Goal: Find specific page/section: Find specific page/section

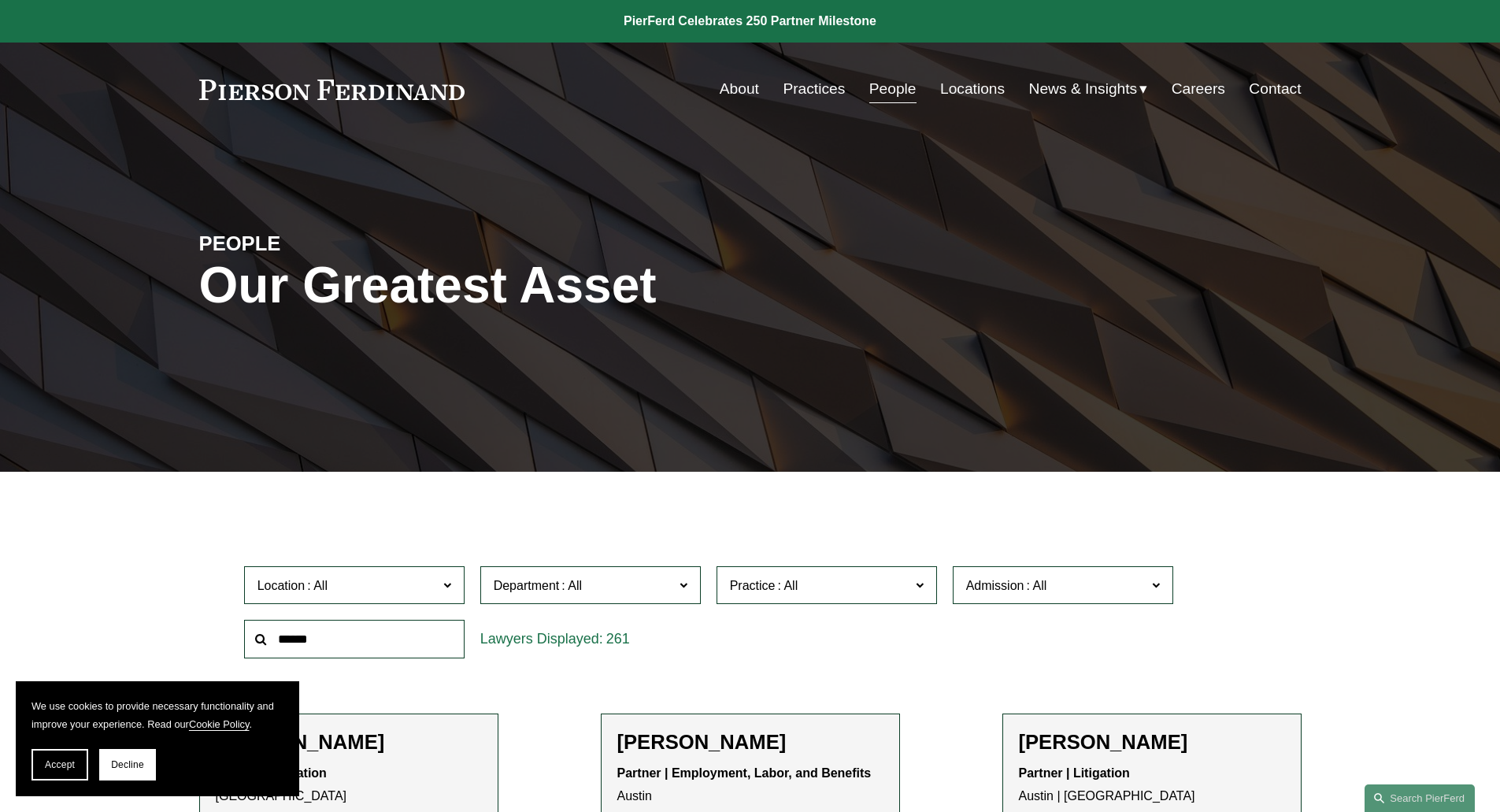
click at [949, 82] on link "Locations" at bounding box center [973, 90] width 65 height 30
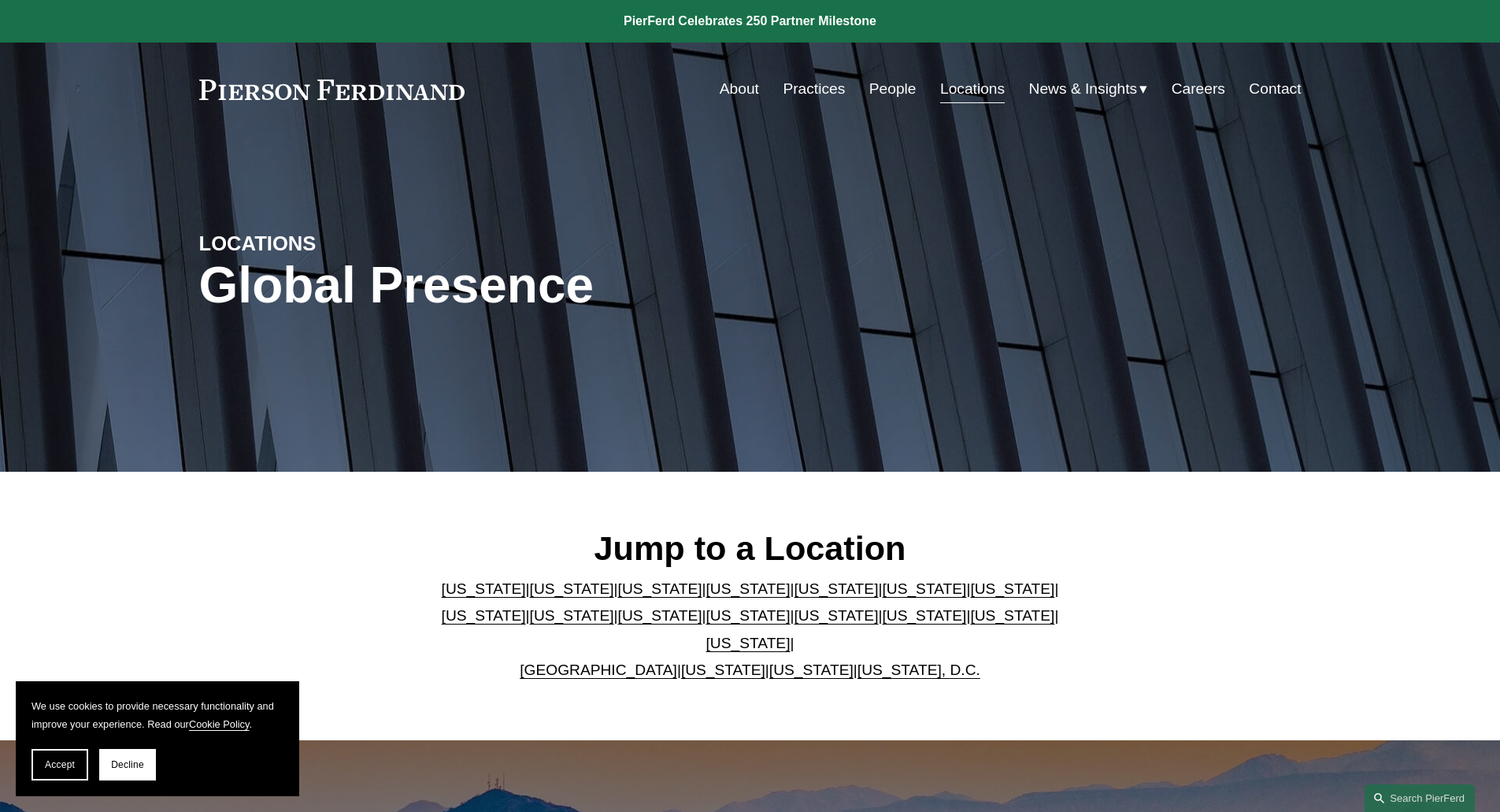
click at [791, 635] on link "[US_STATE]" at bounding box center [748, 643] width 84 height 17
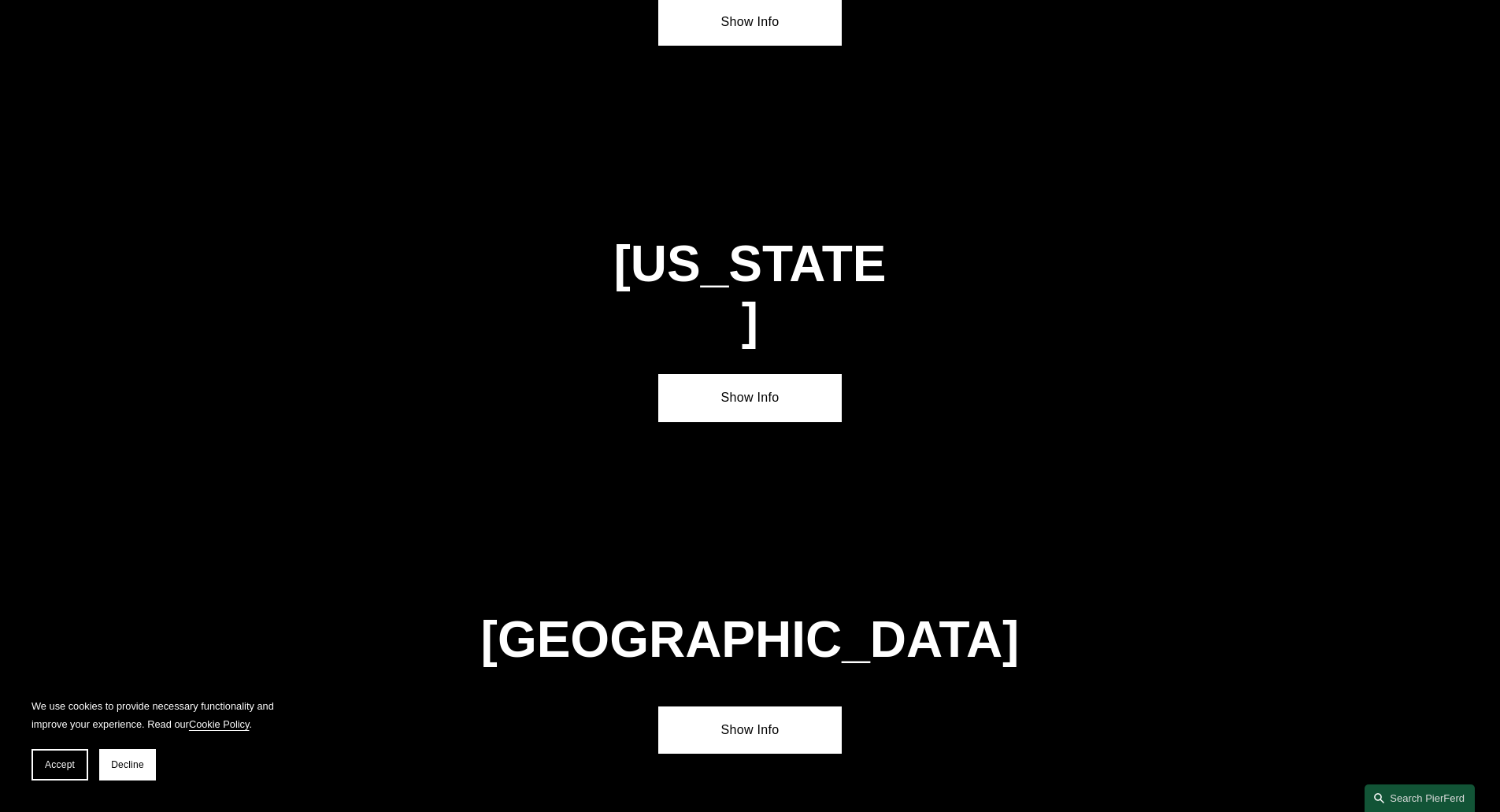
scroll to position [5386, 0]
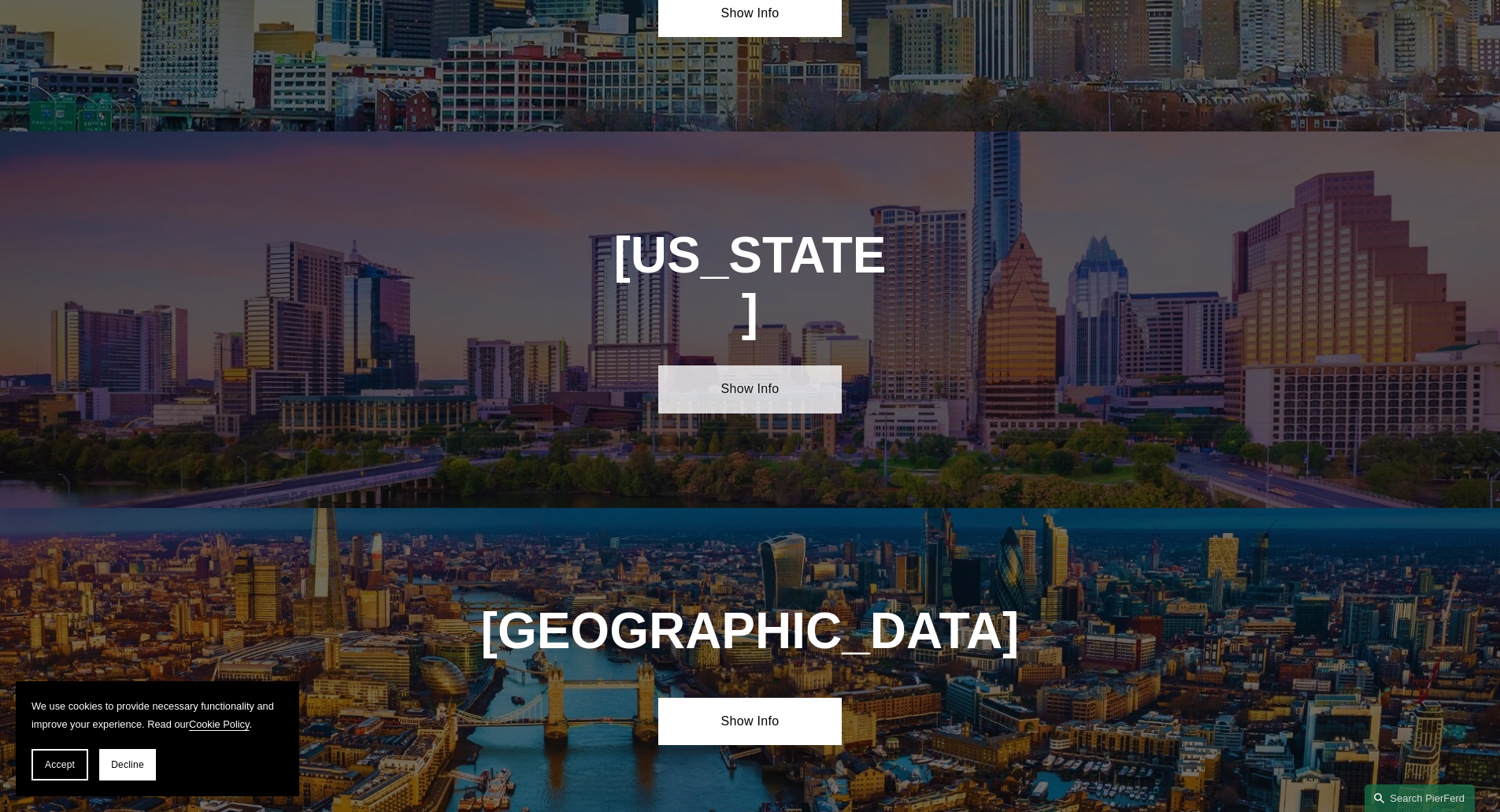
click at [746, 365] on link "Show Info" at bounding box center [750, 388] width 184 height 47
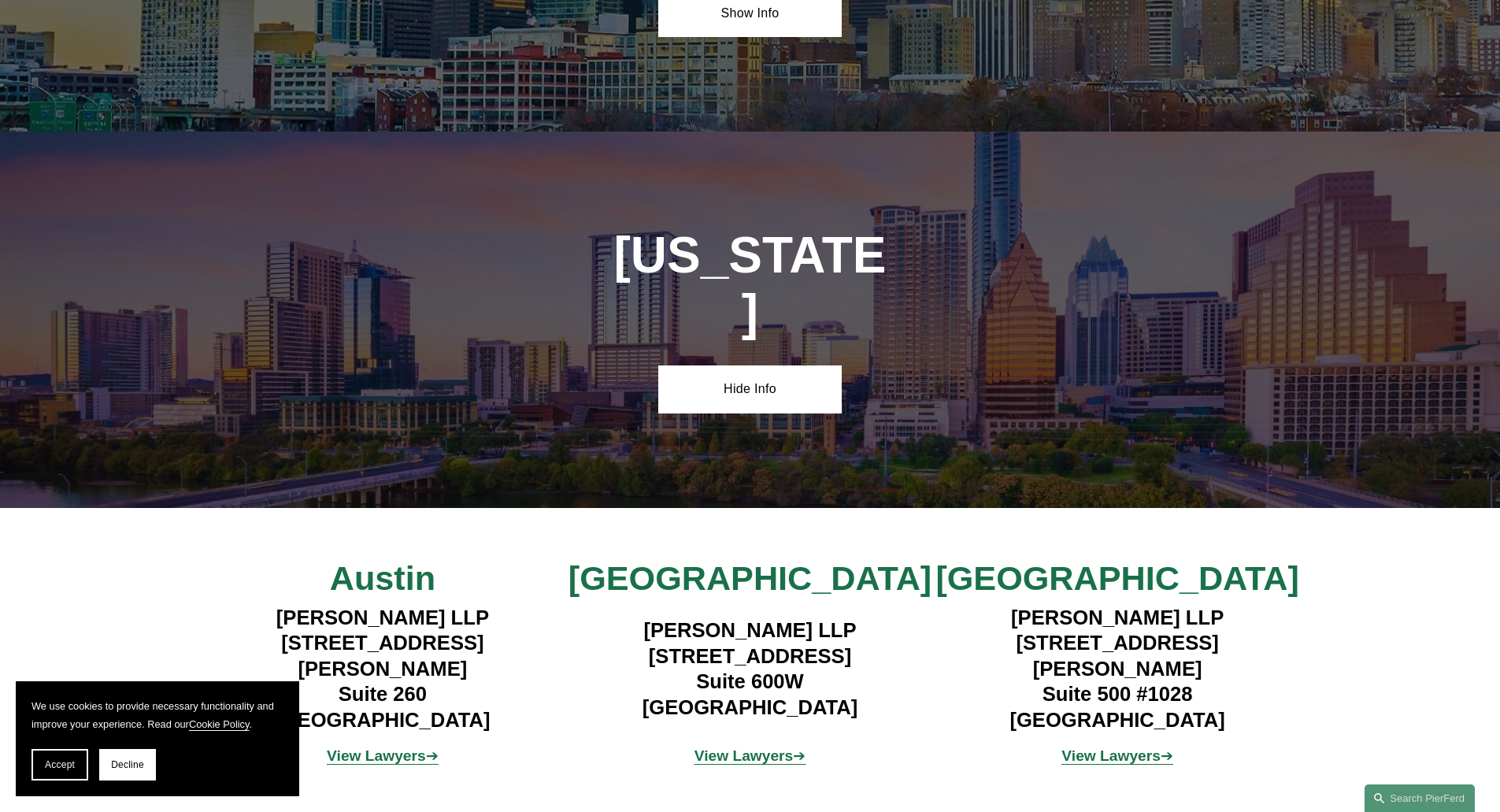
click at [1078, 747] on strong "View Lawyers" at bounding box center [1112, 755] width 99 height 17
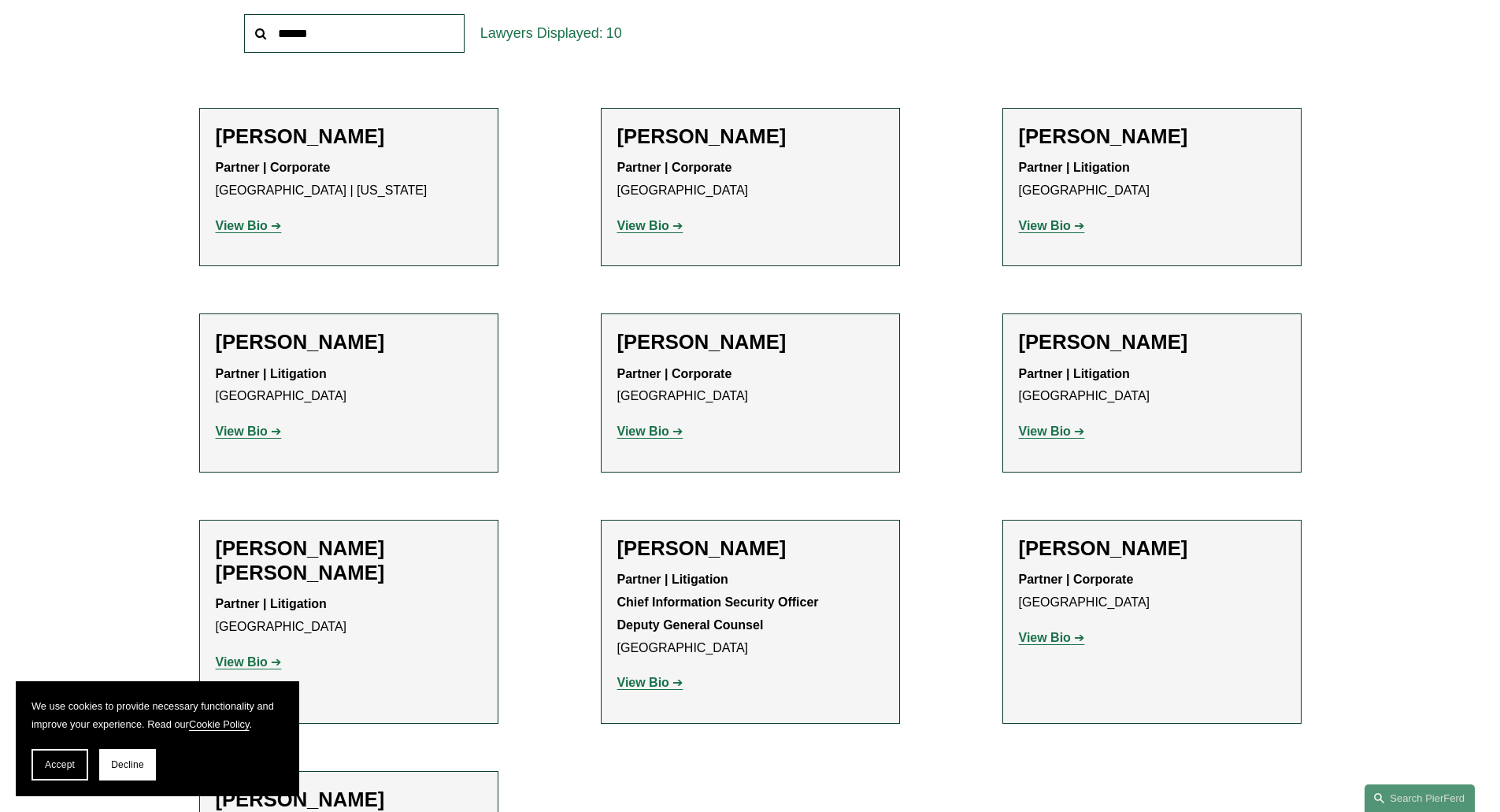
scroll to position [472, 0]
